Goal: Task Accomplishment & Management: Use online tool/utility

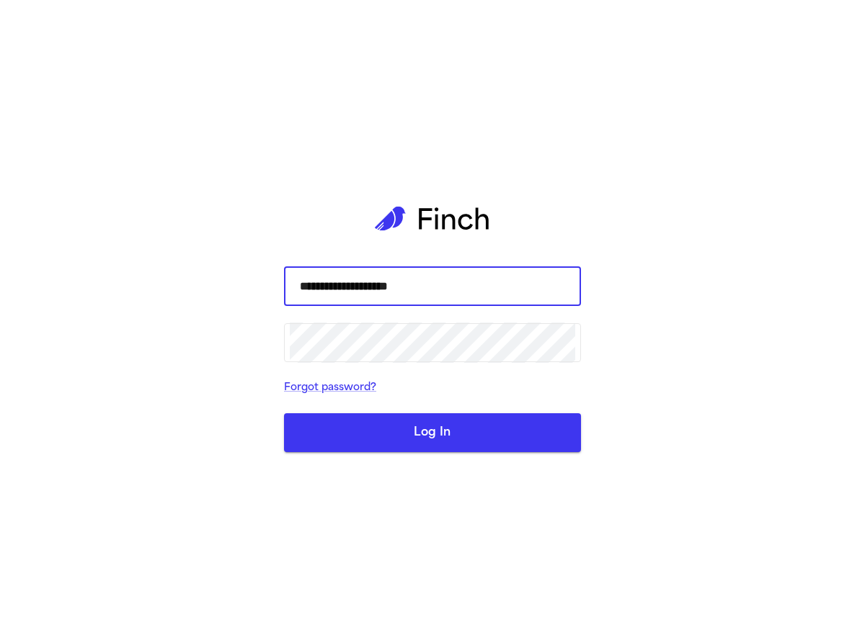
type input "**********"
click at [475, 436] on button "Log In" at bounding box center [432, 433] width 297 height 39
